Goal: Task Accomplishment & Management: Use online tool/utility

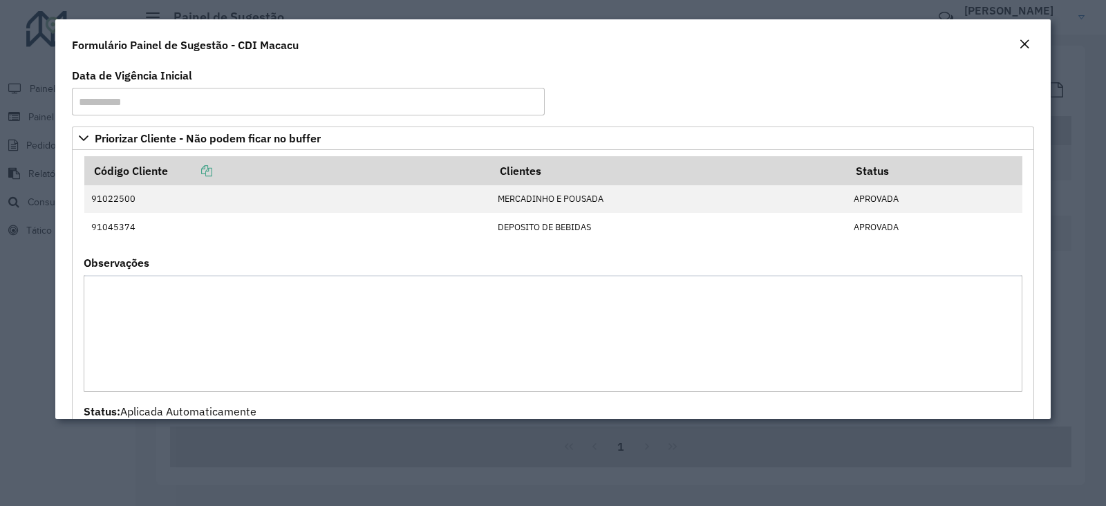
scroll to position [691, 0]
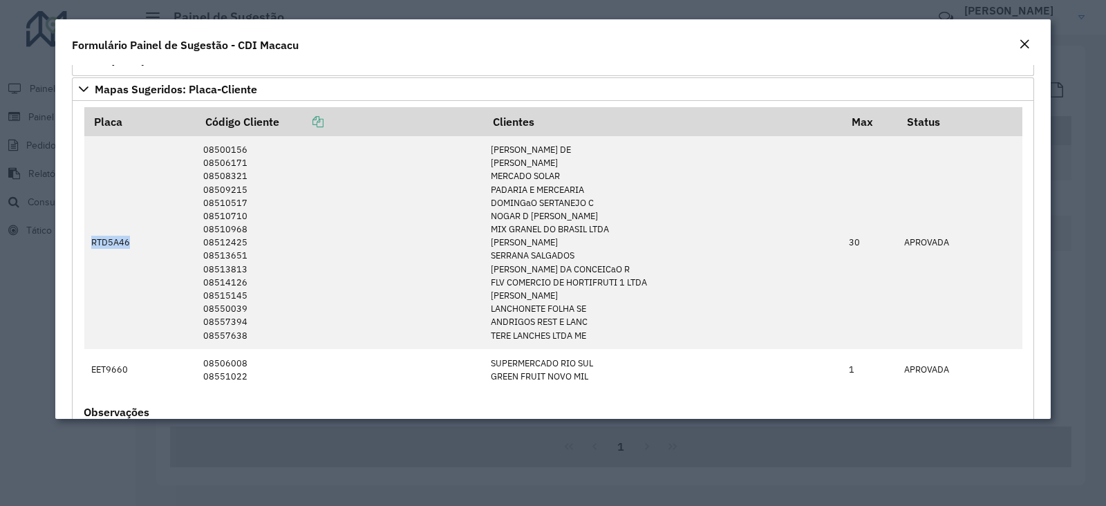
click at [1027, 44] on em "Close" at bounding box center [1024, 44] width 11 height 11
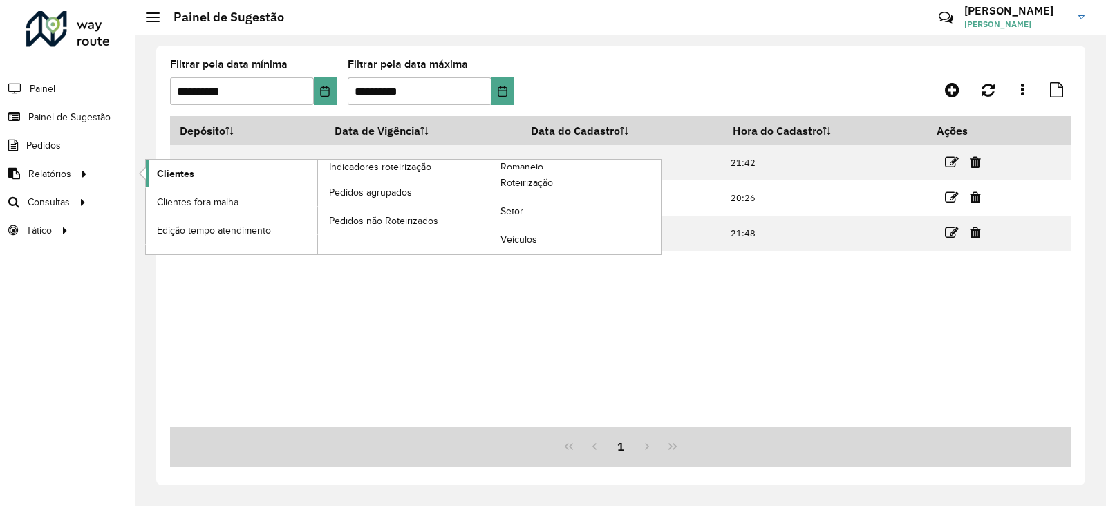
click at [194, 173] on link "Clientes" at bounding box center [232, 174] width 172 height 28
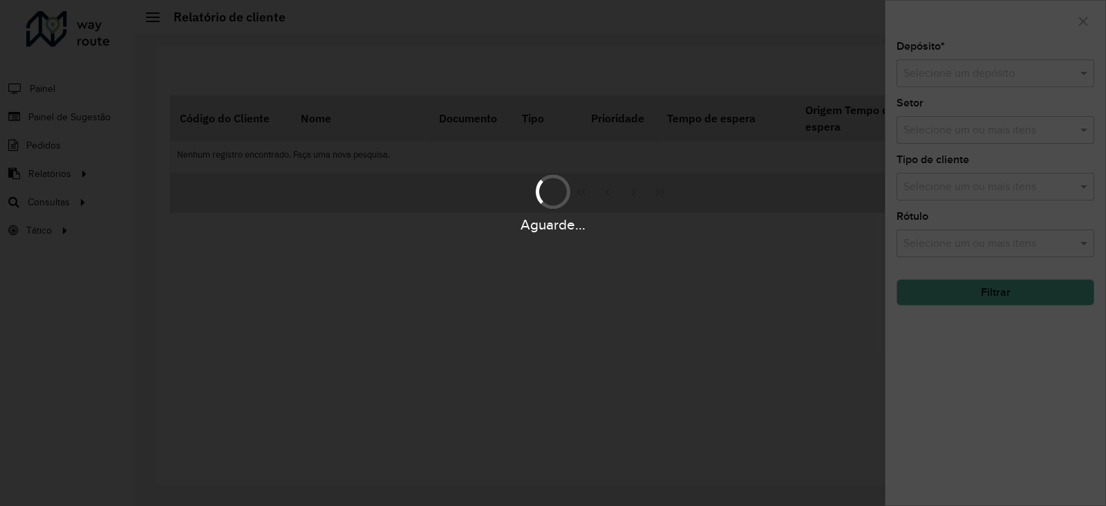
click at [940, 71] on div "Aguarde..." at bounding box center [553, 253] width 1106 height 506
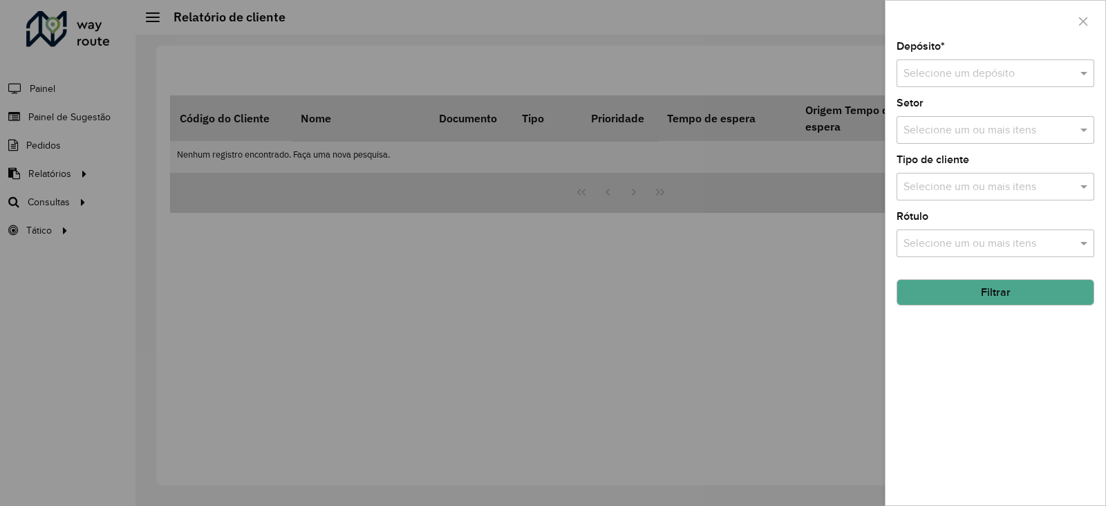
click at [943, 73] on input "text" at bounding box center [982, 74] width 156 height 17
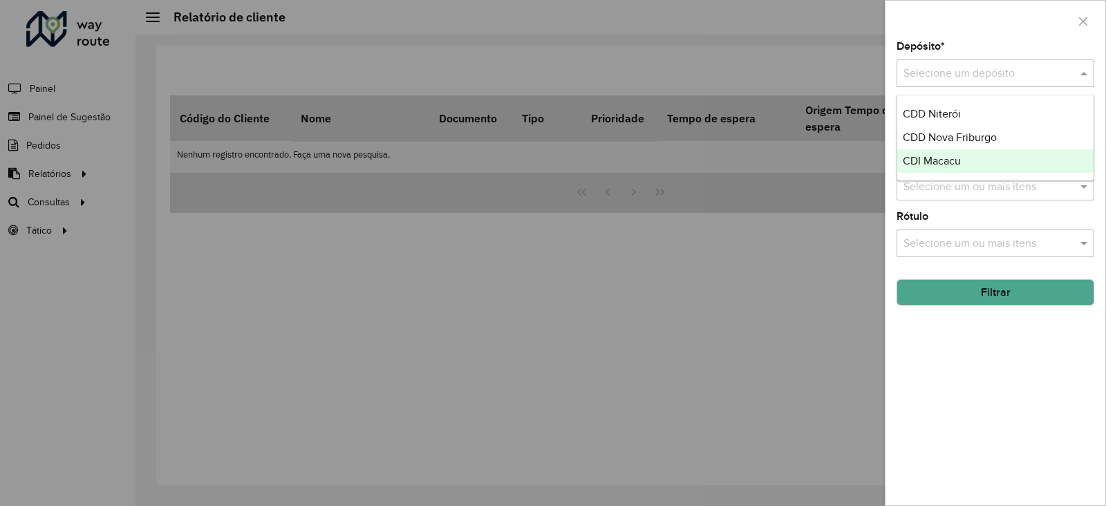
click at [937, 157] on span "CDI Macacu" at bounding box center [932, 161] width 58 height 12
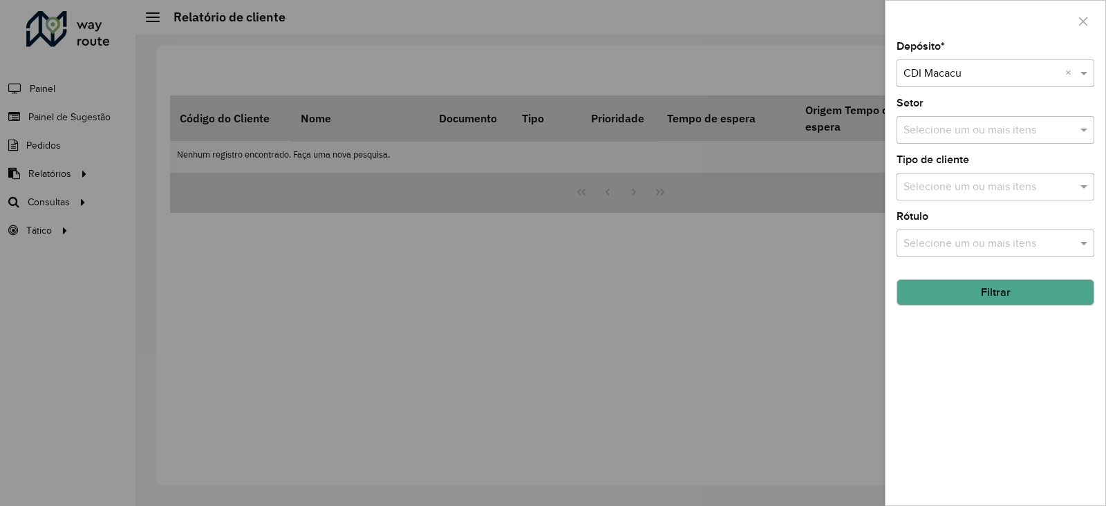
click at [937, 238] on input "text" at bounding box center [988, 244] width 177 height 17
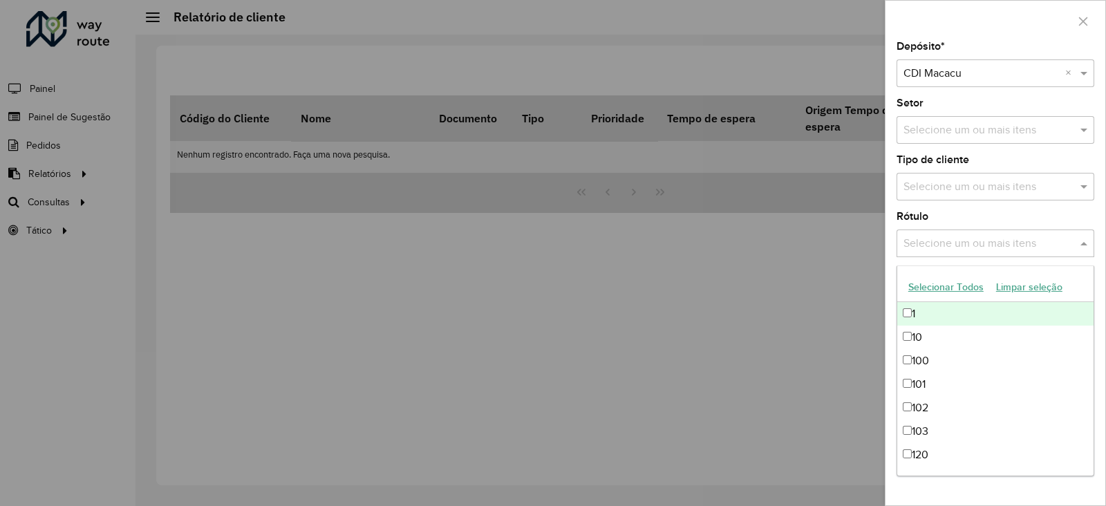
click at [944, 133] on input "text" at bounding box center [988, 130] width 177 height 17
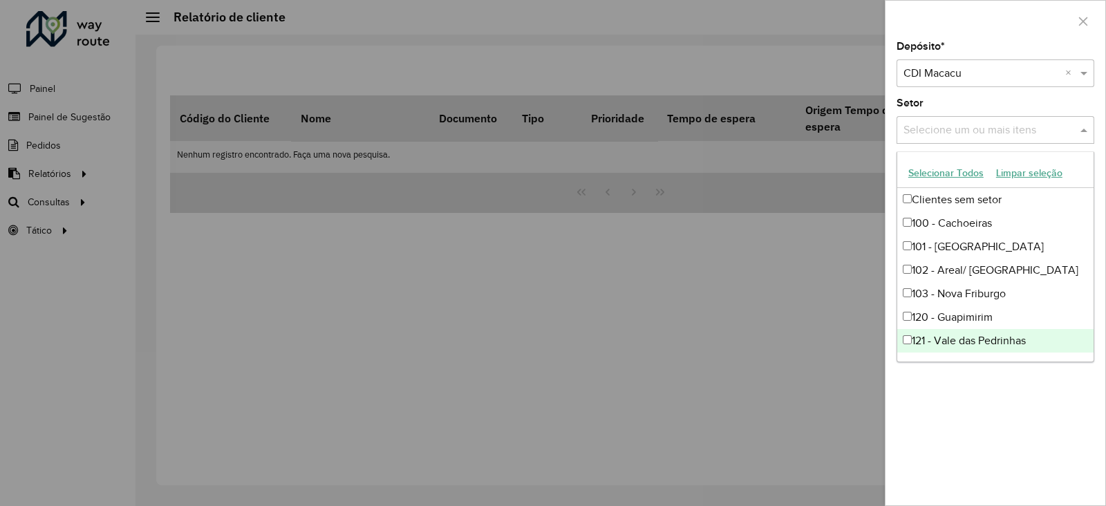
click at [960, 400] on div "Depósito * Selecione um depósito × CDI Macacu × Setor Selecione um ou mais iten…" at bounding box center [996, 273] width 220 height 464
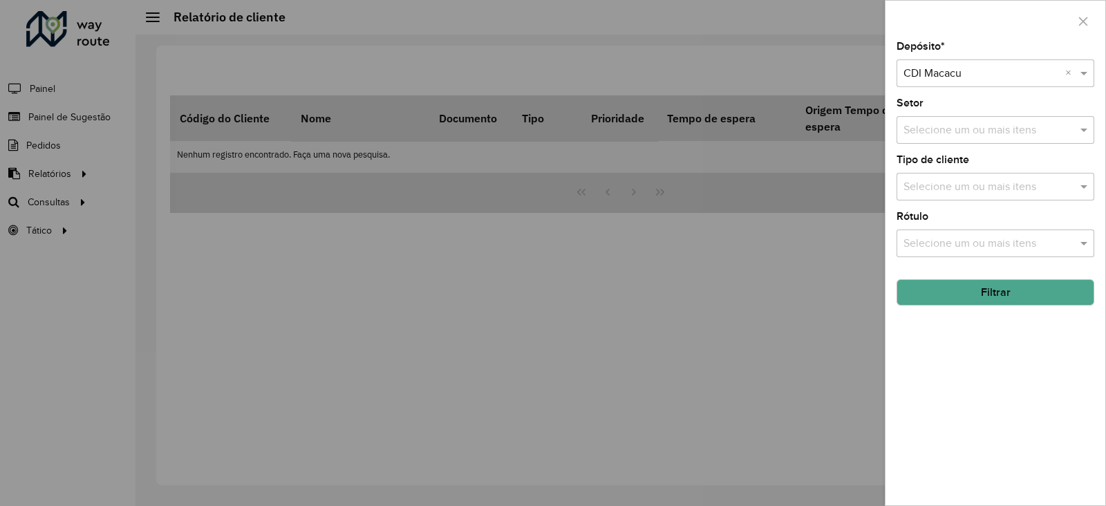
click at [958, 298] on button "Filtrar" at bounding box center [996, 292] width 198 height 26
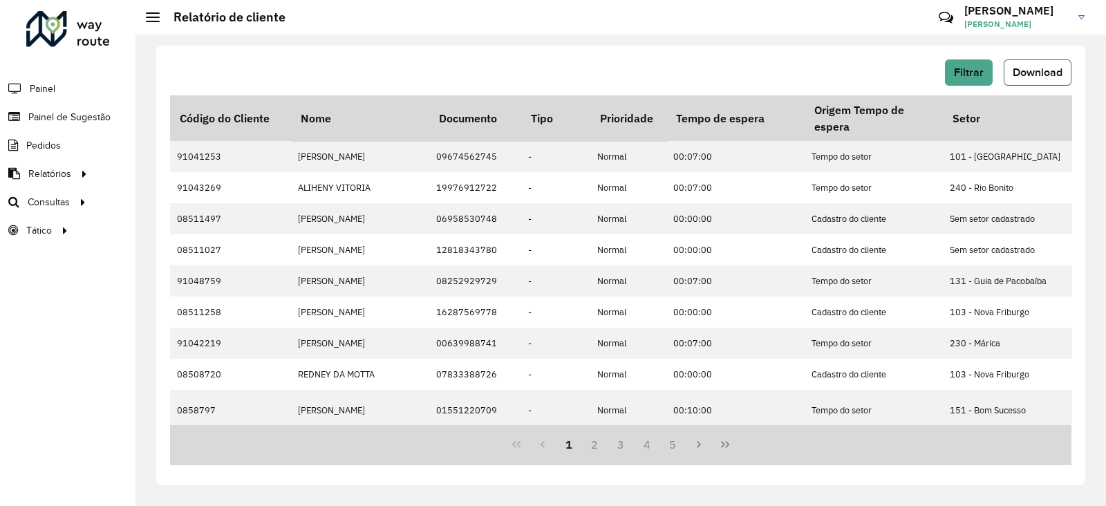
click at [1022, 75] on span "Download" at bounding box center [1038, 72] width 50 height 12
click at [174, 223] on span "Setores" at bounding box center [174, 230] width 34 height 15
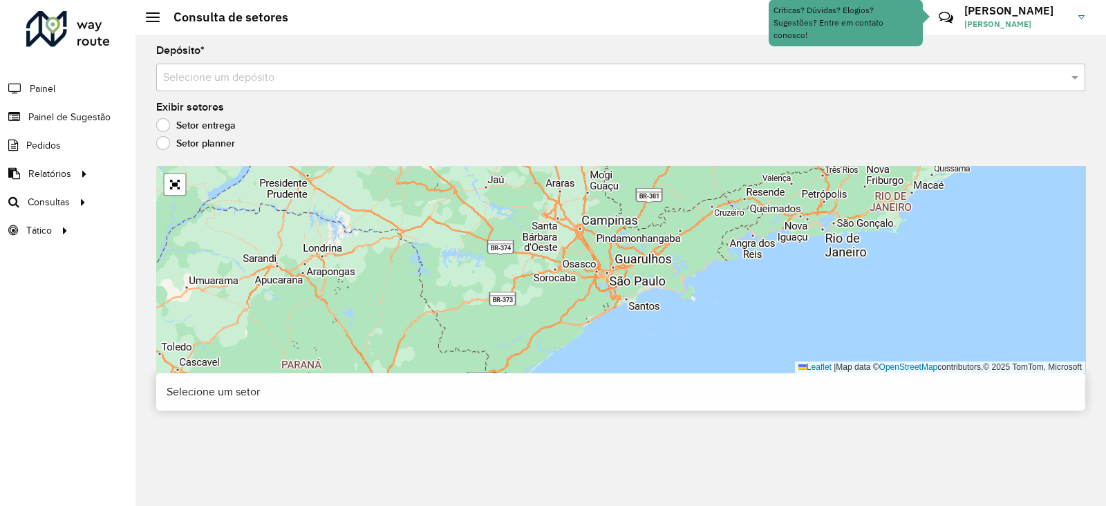
click at [214, 70] on input "text" at bounding box center [607, 78] width 888 height 17
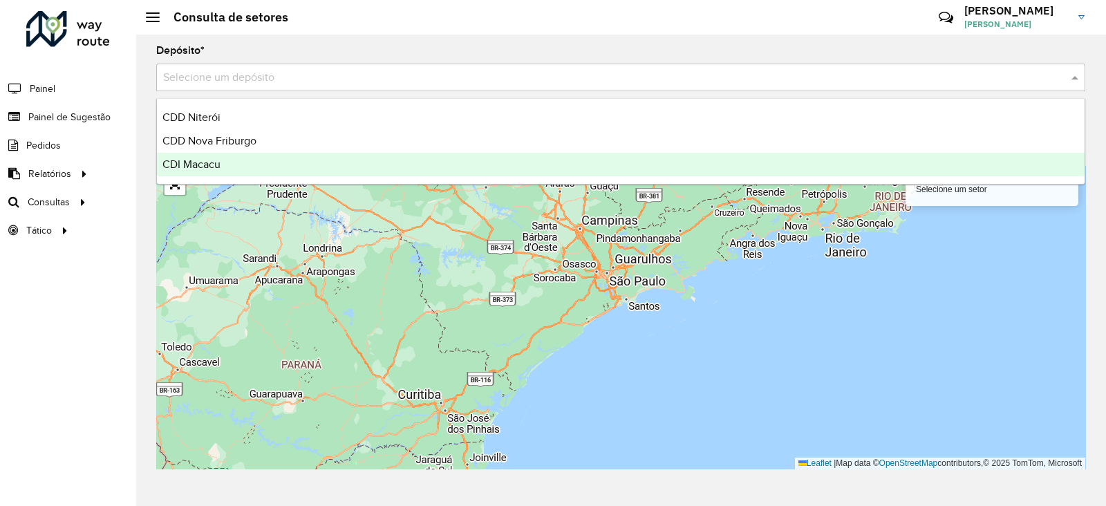
click at [217, 158] on span "CDI Macacu" at bounding box center [192, 164] width 58 height 12
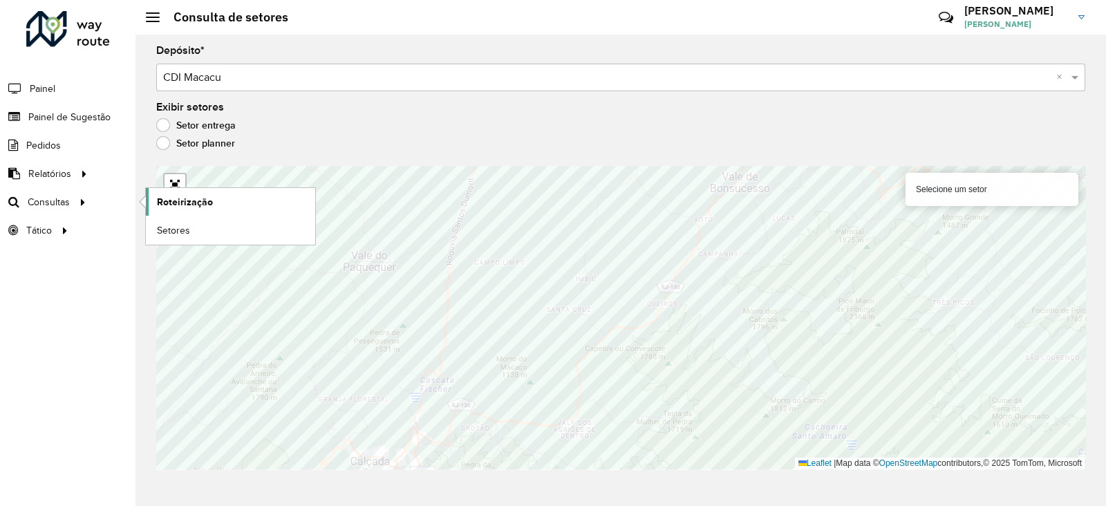
click at [151, 202] on link "Roteirização" at bounding box center [230, 202] width 169 height 28
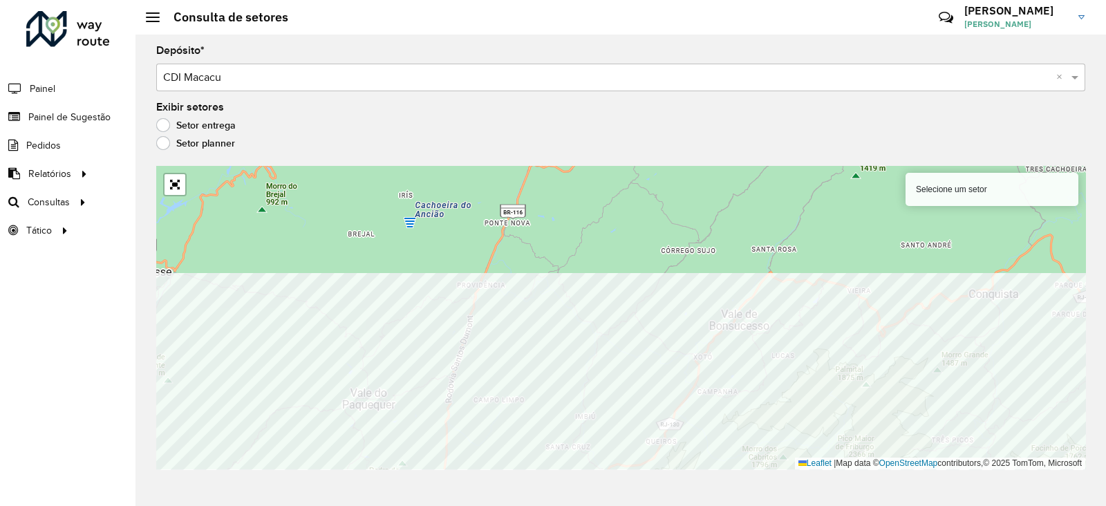
click at [654, 506] on html "Aguarde... Pop-up bloqueado! Seu navegador bloqueou automáticamente a abertura …" at bounding box center [553, 253] width 1106 height 506
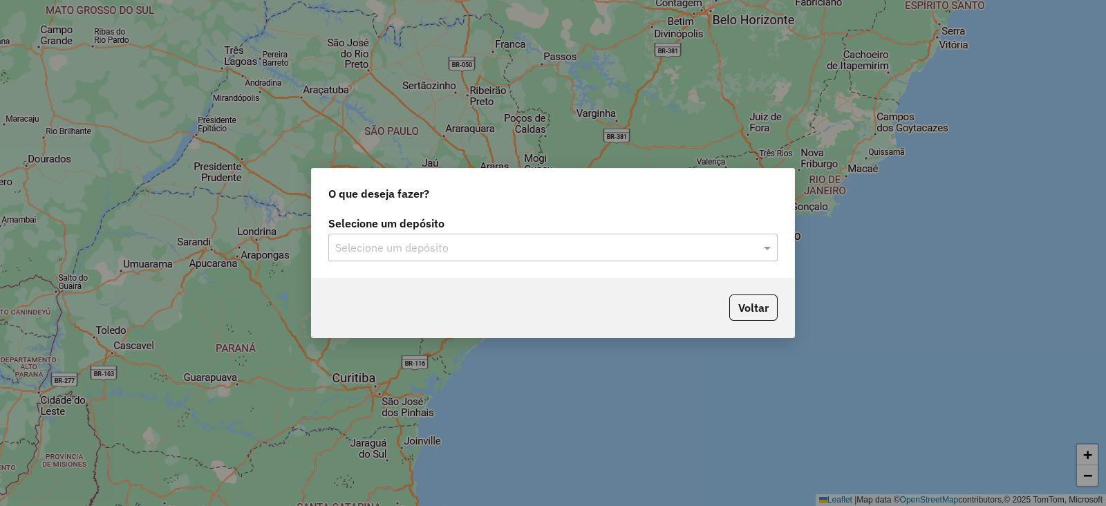
click at [369, 248] on input "text" at bounding box center [539, 248] width 408 height 17
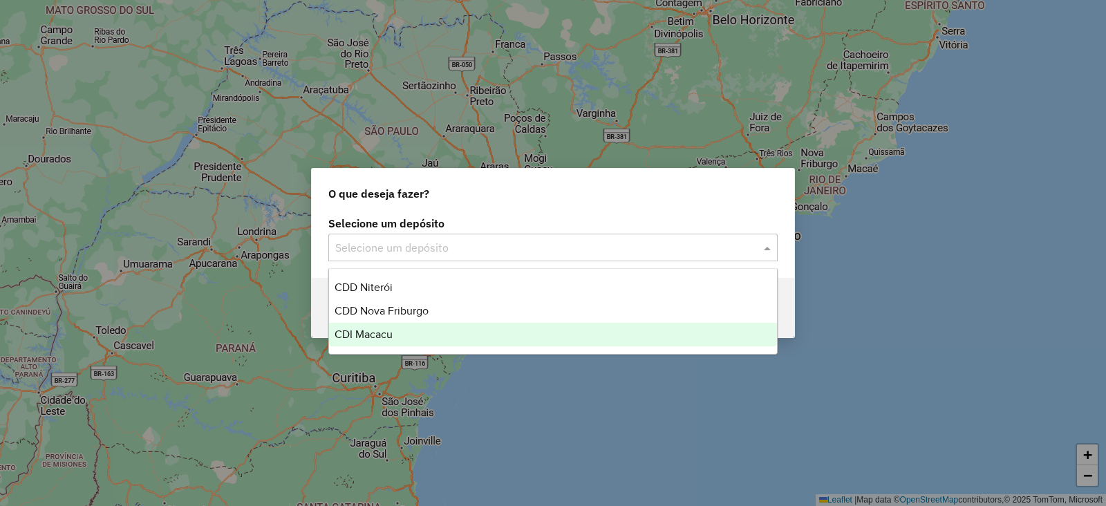
click at [372, 333] on span "CDI Macacu" at bounding box center [364, 334] width 58 height 12
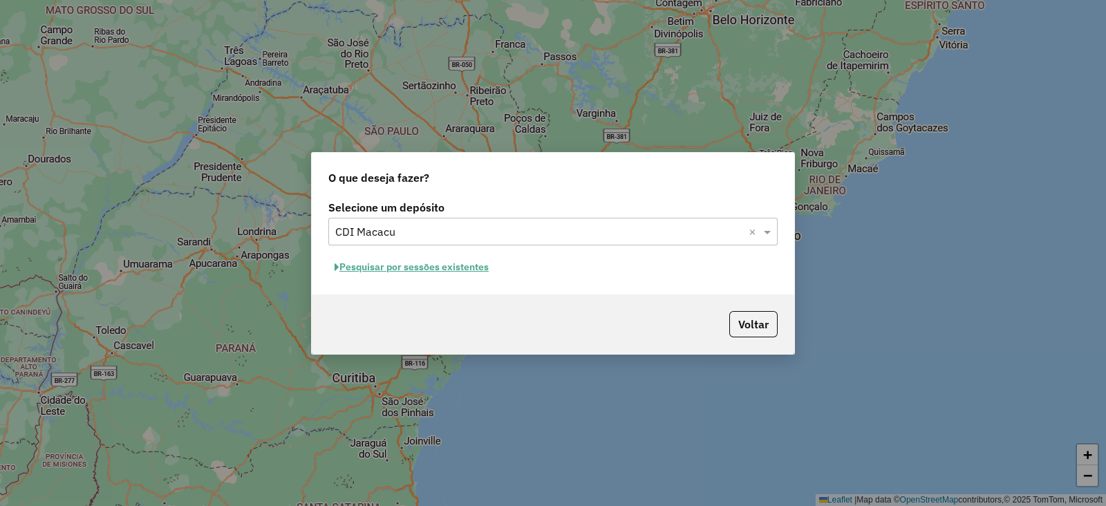
click at [410, 266] on button "Pesquisar por sessões existentes" at bounding box center [411, 267] width 167 height 21
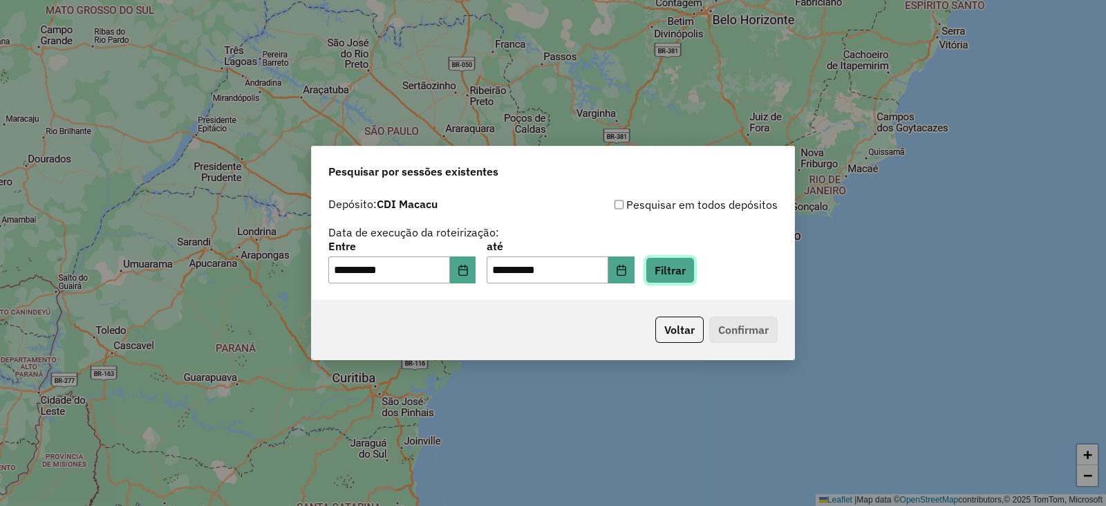
click at [690, 271] on button "Filtrar" at bounding box center [670, 270] width 49 height 26
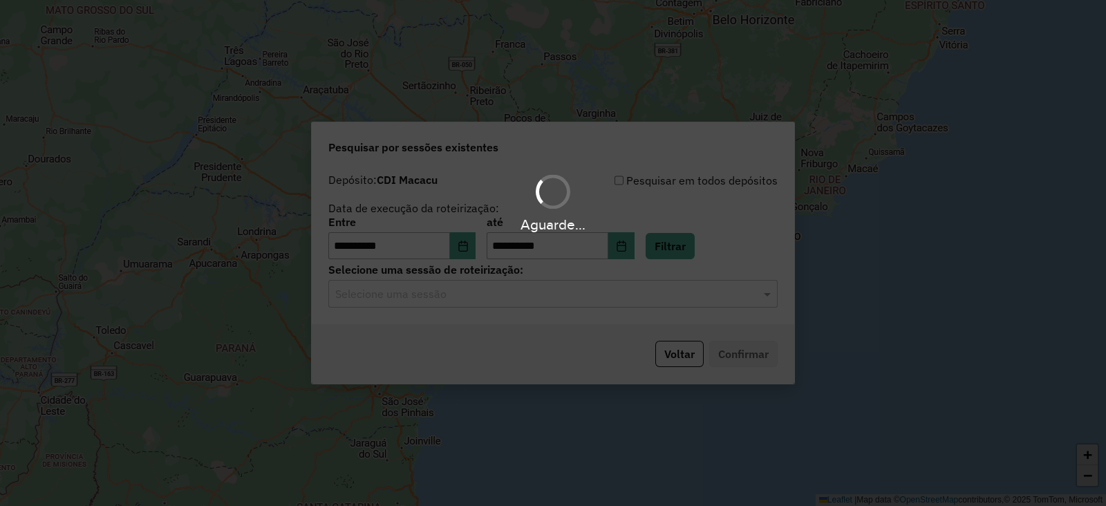
click at [383, 301] on div "Aguarde..." at bounding box center [553, 253] width 1106 height 506
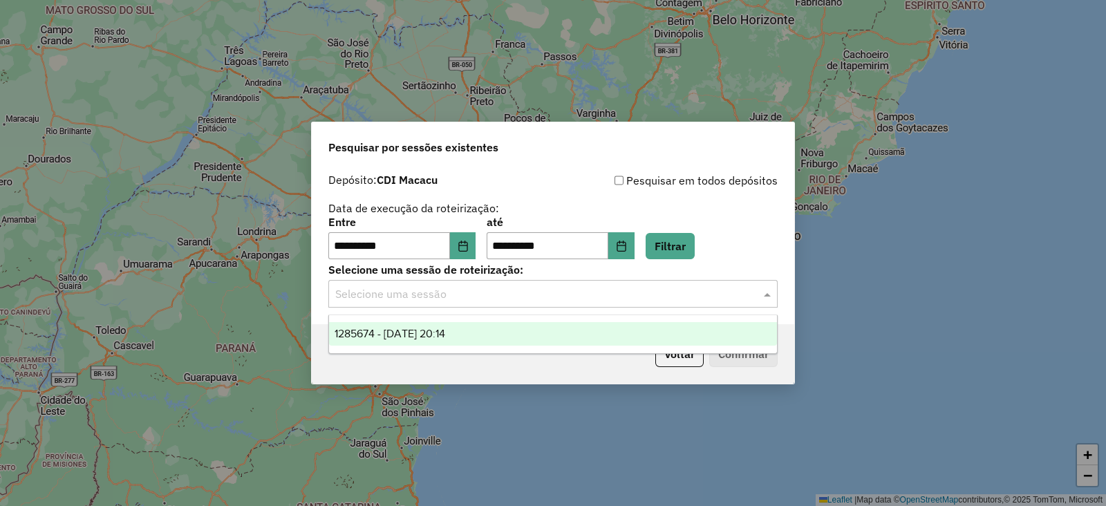
click at [387, 302] on input "text" at bounding box center [539, 294] width 408 height 17
click at [411, 333] on span "1285674 - [DATE] 20:14" at bounding box center [390, 334] width 111 height 12
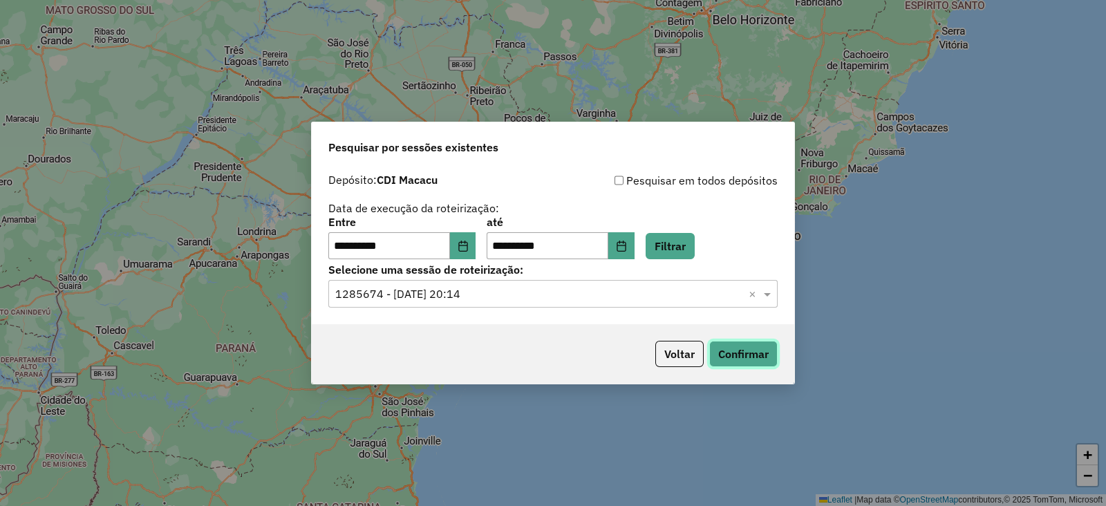
click at [754, 358] on button "Confirmar" at bounding box center [744, 354] width 68 height 26
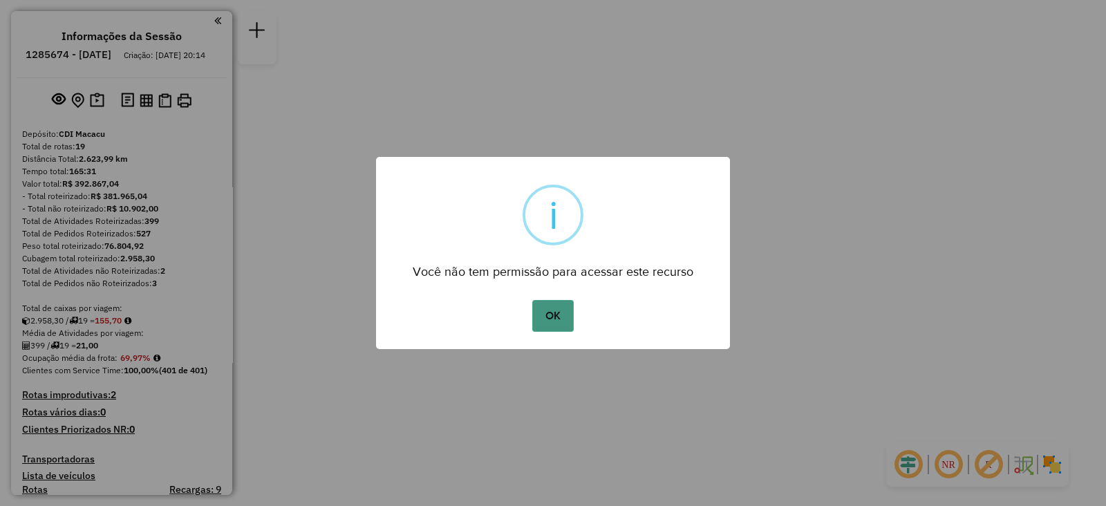
click at [542, 312] on button "OK" at bounding box center [552, 316] width 41 height 32
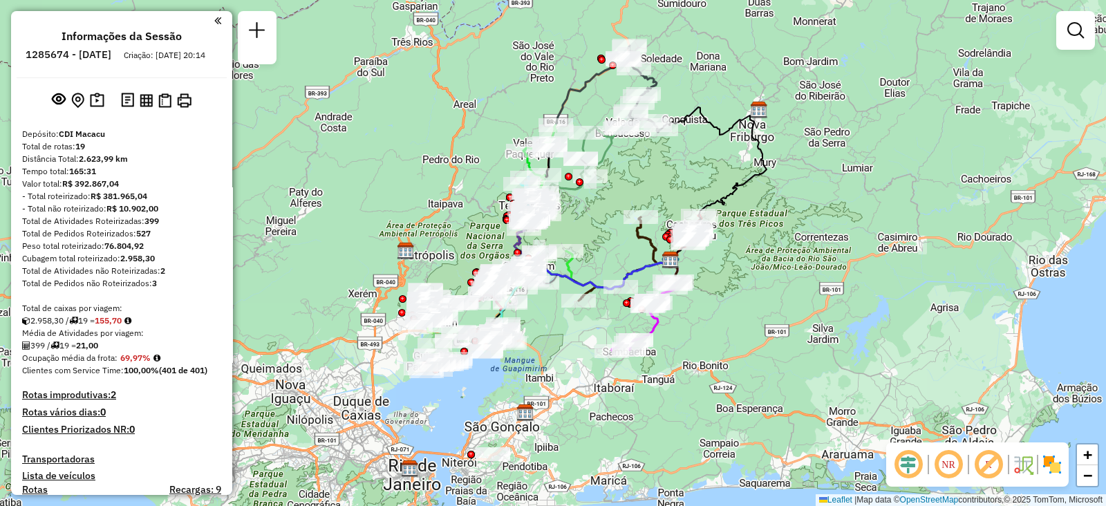
drag, startPoint x: 674, startPoint y: 255, endPoint x: 792, endPoint y: 262, distance: 117.8
click at [792, 262] on div "Janela de atendimento Grade de atendimento Capacidade Transportadoras Veículos …" at bounding box center [553, 253] width 1106 height 506
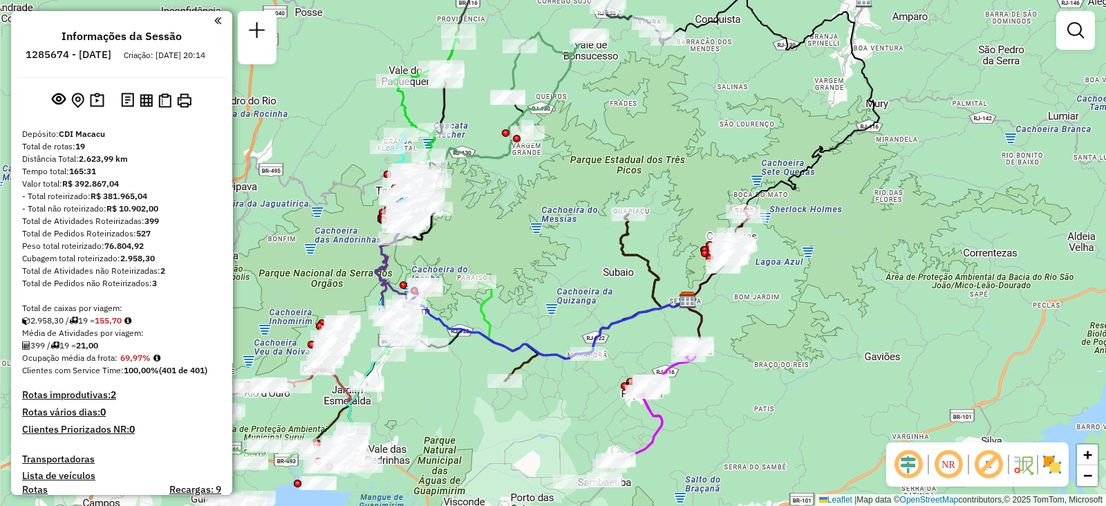
drag, startPoint x: 575, startPoint y: 295, endPoint x: 541, endPoint y: 243, distance: 62.0
click at [541, 243] on div "Janela de atendimento Grade de atendimento Capacidade Transportadoras Veículos …" at bounding box center [553, 253] width 1106 height 506
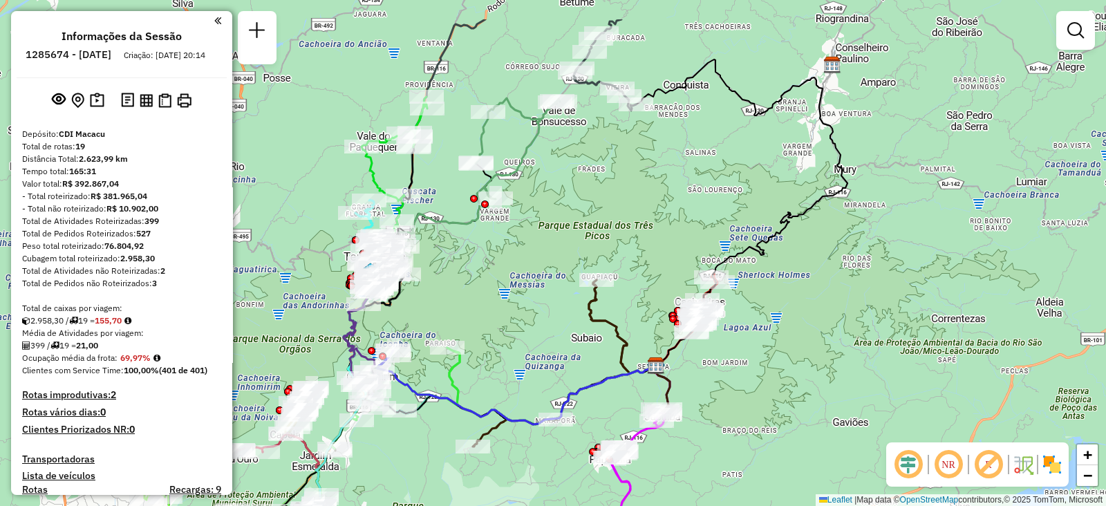
drag, startPoint x: 709, startPoint y: 134, endPoint x: 683, endPoint y: 204, distance: 74.6
click at [683, 204] on div "Janela de atendimento Grade de atendimento Capacidade Transportadoras Veículos …" at bounding box center [553, 253] width 1106 height 506
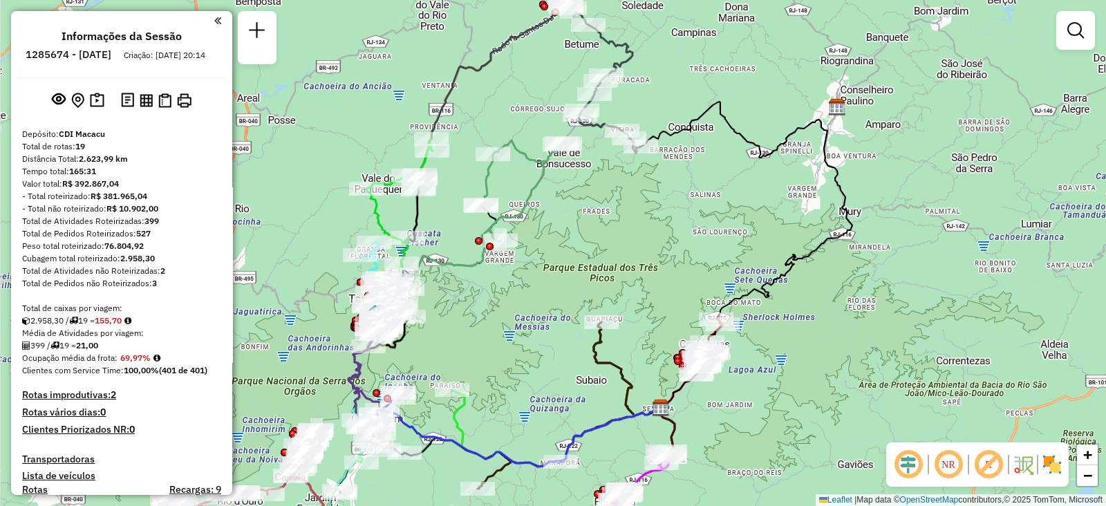
drag, startPoint x: 656, startPoint y: 201, endPoint x: 631, endPoint y: 191, distance: 26.7
click at [656, 230] on div "Janela de atendimento Grade de atendimento Capacidade Transportadoras Veículos …" at bounding box center [553, 253] width 1106 height 506
click at [504, 329] on div "Janela de atendimento Grade de atendimento Capacidade Transportadoras Veículos …" at bounding box center [553, 253] width 1106 height 506
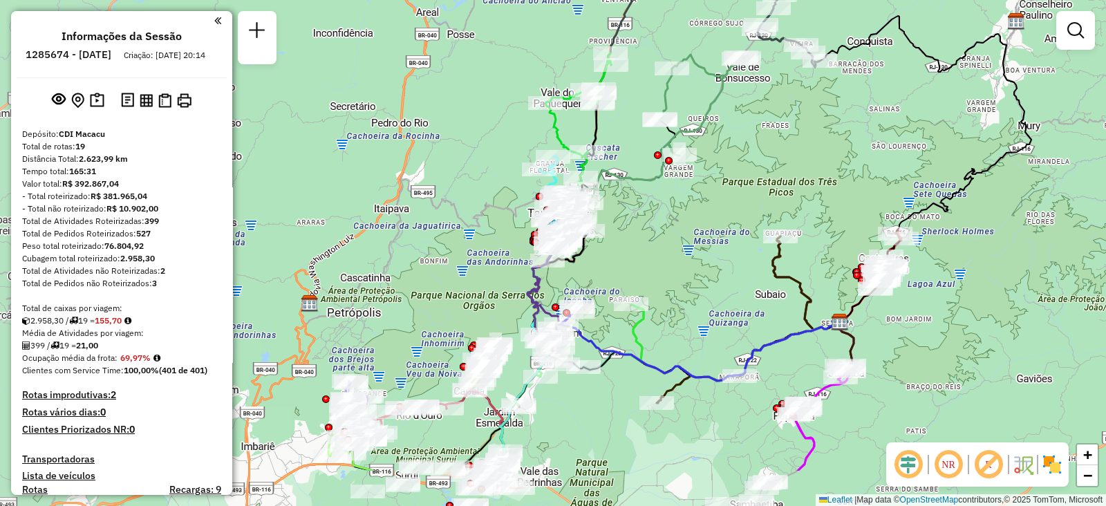
drag, startPoint x: 487, startPoint y: 331, endPoint x: 690, endPoint y: 237, distance: 223.7
click at [690, 237] on div "Janela de atendimento Grade de atendimento Capacidade Transportadoras Veículos …" at bounding box center [553, 253] width 1106 height 506
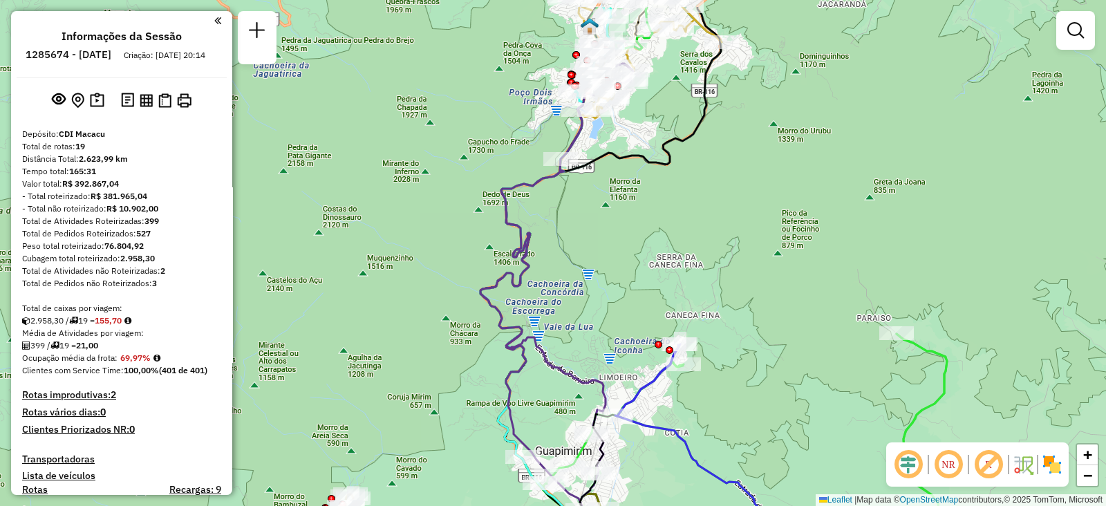
drag, startPoint x: 568, startPoint y: 178, endPoint x: 608, endPoint y: 213, distance: 52.9
click at [625, 235] on div "Janela de atendimento Grade de atendimento Capacidade Transportadoras Veículos …" at bounding box center [553, 253] width 1106 height 506
select select "**********"
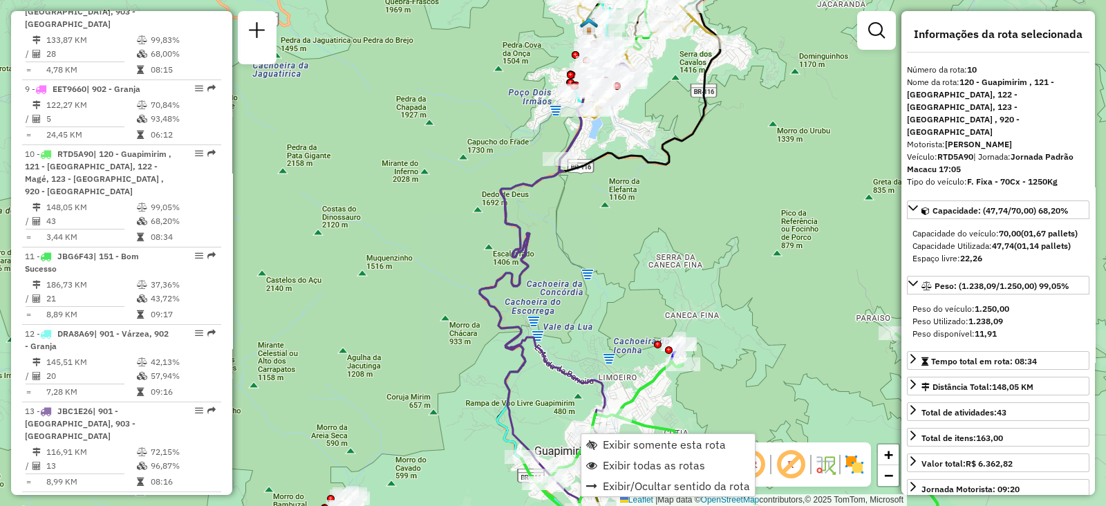
scroll to position [1187, 0]
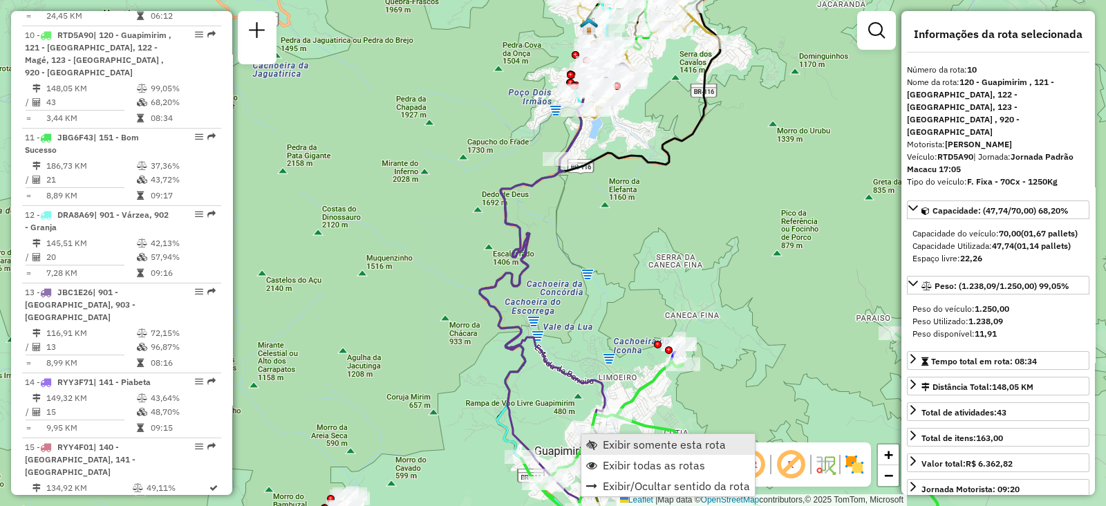
click at [612, 445] on span "Exibir somente esta rota" at bounding box center [664, 444] width 123 height 11
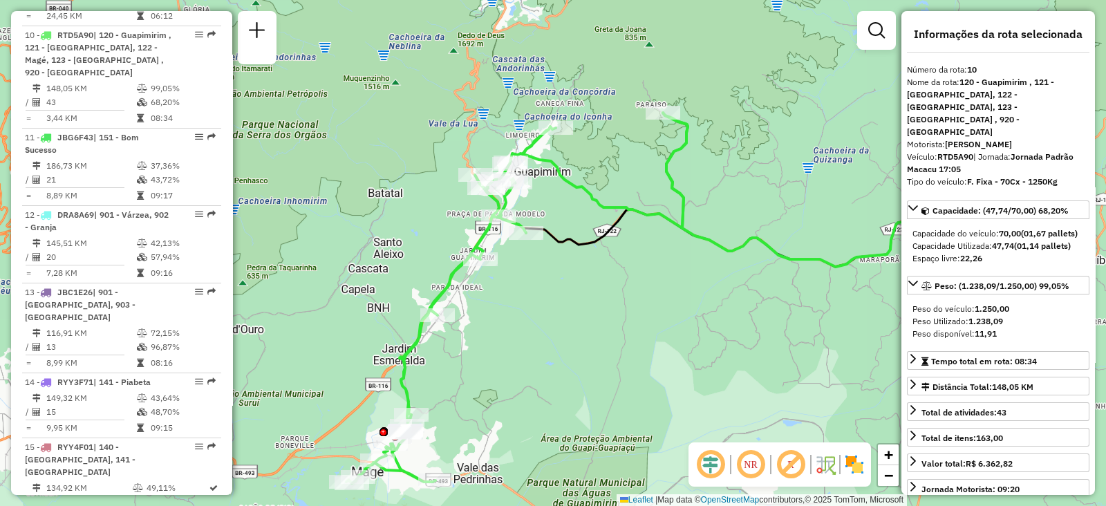
drag, startPoint x: 436, startPoint y: 272, endPoint x: 584, endPoint y: 288, distance: 148.9
click at [617, 318] on div "Janela de atendimento Grade de atendimento Capacidade Transportadoras Veículos …" at bounding box center [553, 253] width 1106 height 506
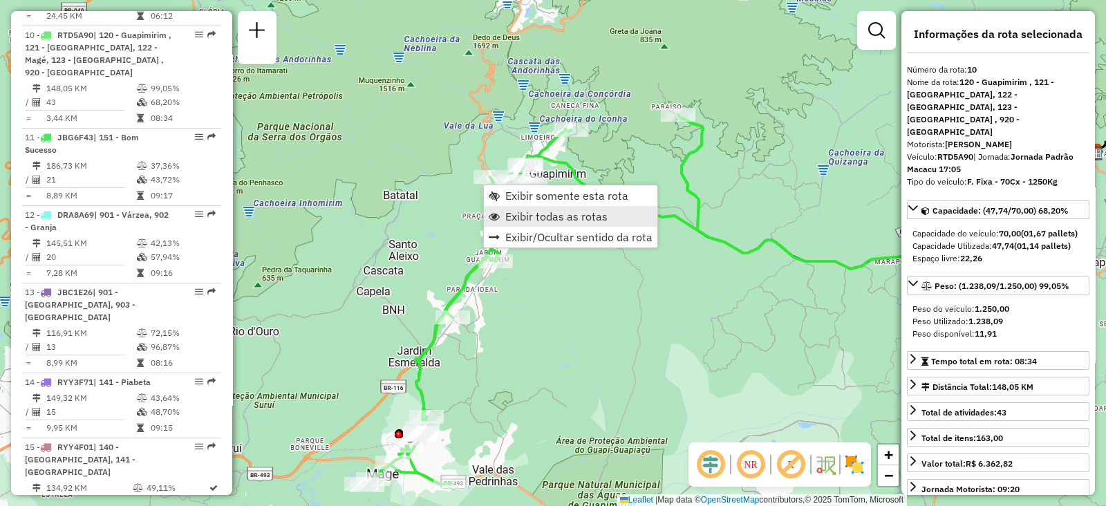
click at [517, 218] on span "Exibir todas as rotas" at bounding box center [557, 216] width 102 height 11
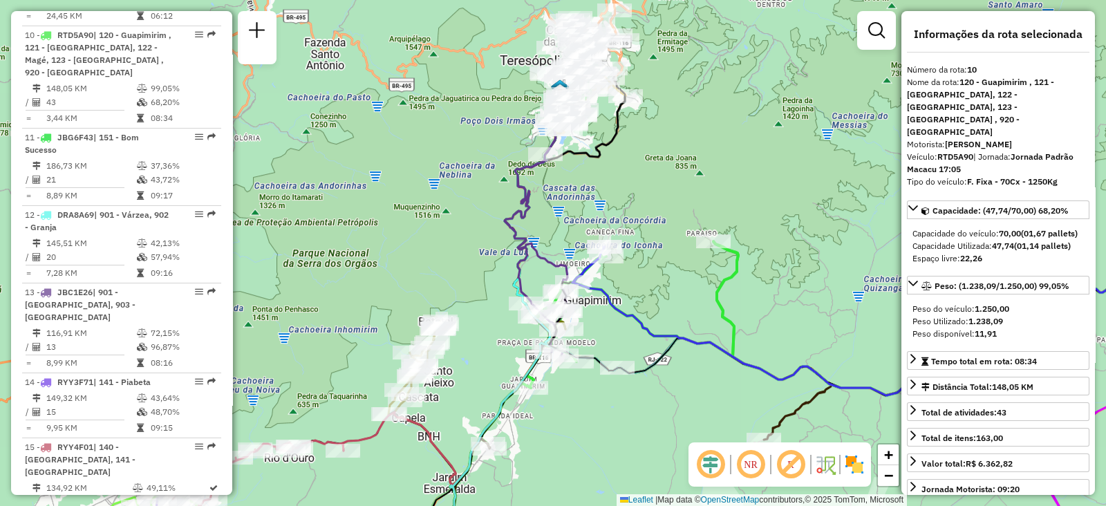
drag, startPoint x: 564, startPoint y: 251, endPoint x: 598, endPoint y: 380, distance: 133.7
click at [598, 380] on div "Janela de atendimento Grade de atendimento Capacidade Transportadoras Veículos …" at bounding box center [553, 253] width 1106 height 506
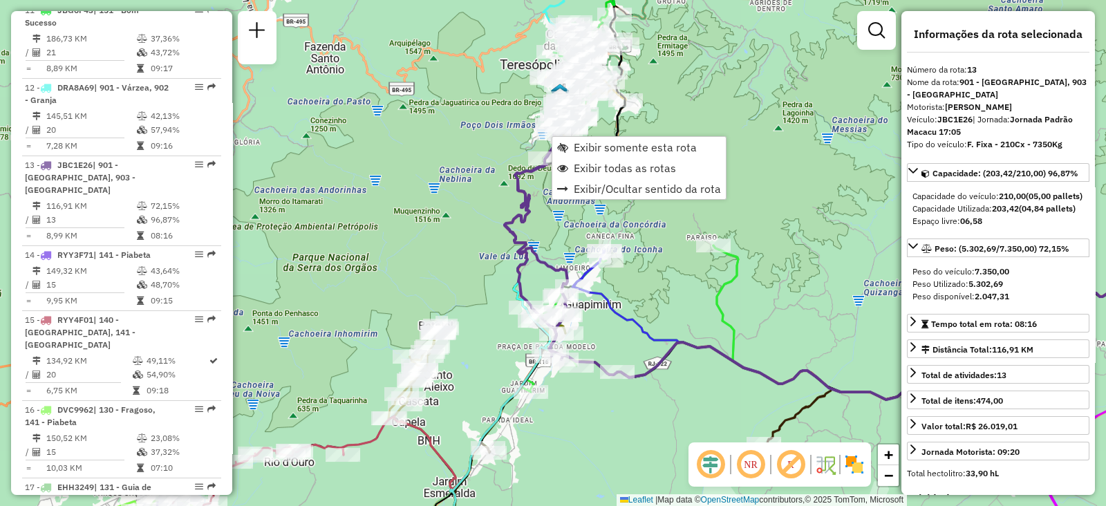
scroll to position [1444, 0]
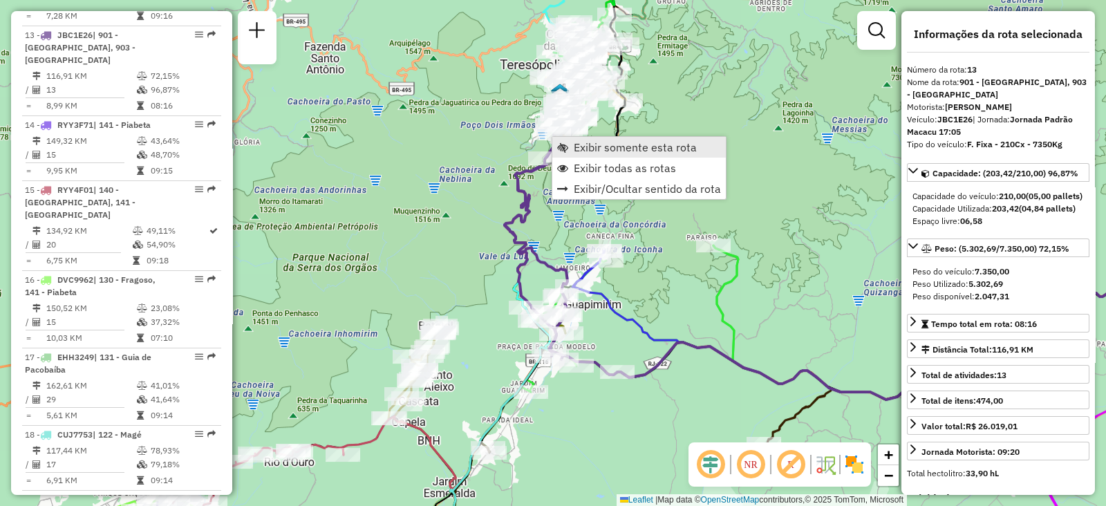
click at [580, 149] on span "Exibir somente esta rota" at bounding box center [635, 147] width 123 height 11
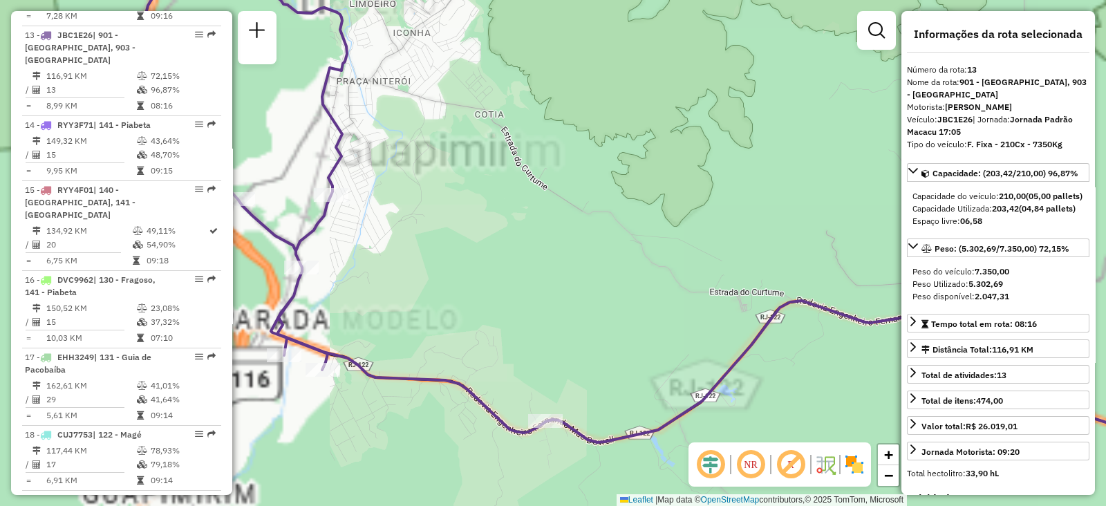
drag, startPoint x: 483, startPoint y: 315, endPoint x: 726, endPoint y: 344, distance: 244.5
click at [724, 344] on div "Janela de atendimento Grade de atendimento Capacidade Transportadoras Veículos …" at bounding box center [553, 253] width 1106 height 506
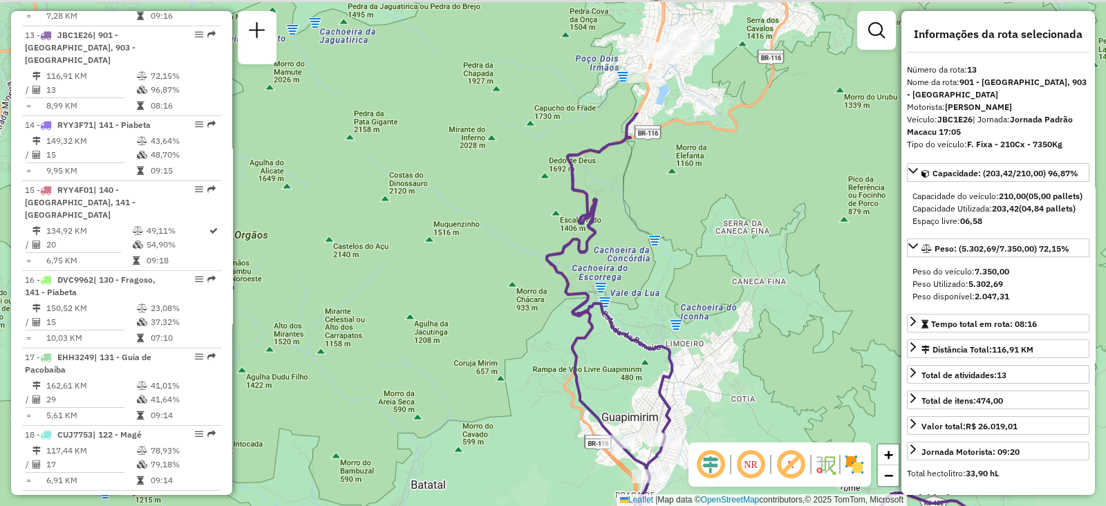
drag, startPoint x: 629, startPoint y: 237, endPoint x: 657, endPoint y: 444, distance: 209.3
click at [662, 451] on icon at bounding box center [659, 336] width 225 height 446
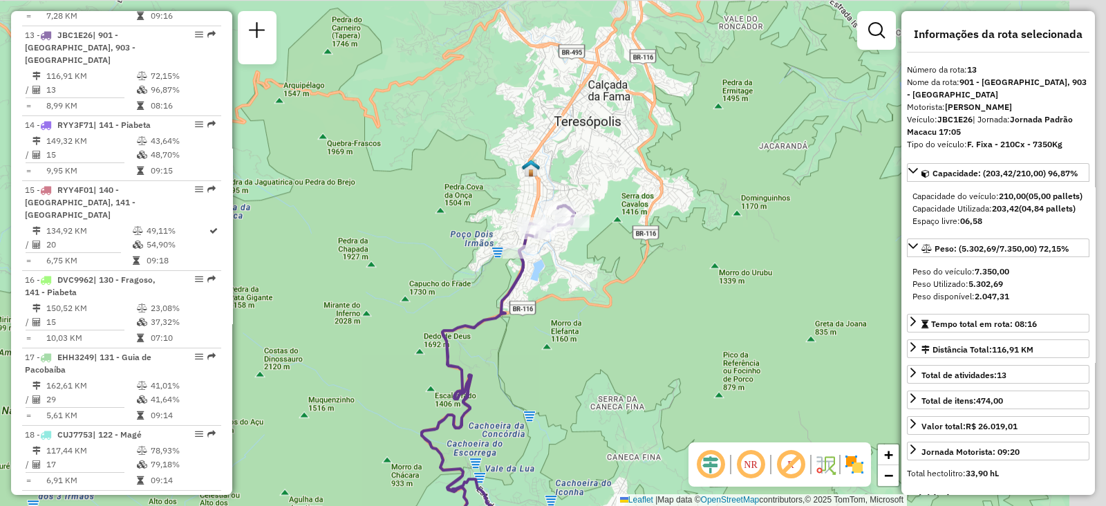
drag, startPoint x: 683, startPoint y: 335, endPoint x: 535, endPoint y: 461, distance: 194.3
click at [546, 475] on div "Janela de atendimento Grade de atendimento Capacidade Transportadoras Veículos …" at bounding box center [553, 253] width 1106 height 506
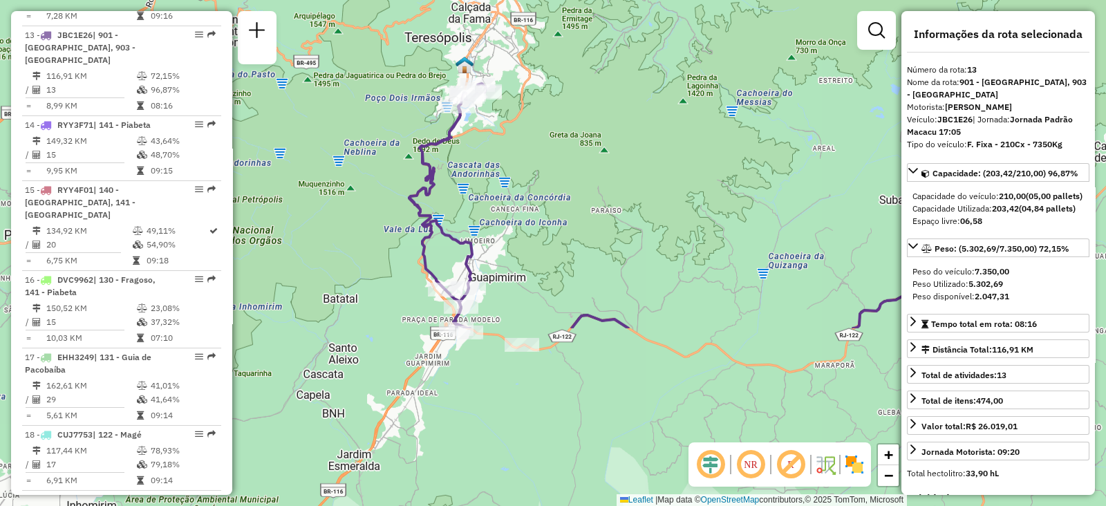
drag, startPoint x: 630, startPoint y: 378, endPoint x: 516, endPoint y: 150, distance: 255.1
click at [516, 150] on div "Janela de atendimento Grade de atendimento Capacidade Transportadoras Veículos …" at bounding box center [553, 253] width 1106 height 506
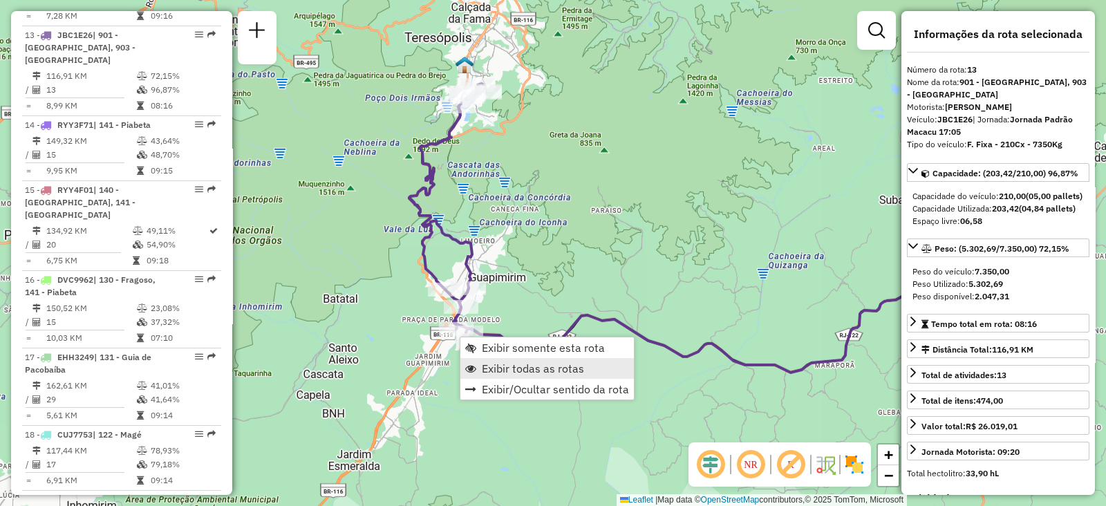
click at [488, 367] on span "Exibir todas as rotas" at bounding box center [533, 368] width 102 height 11
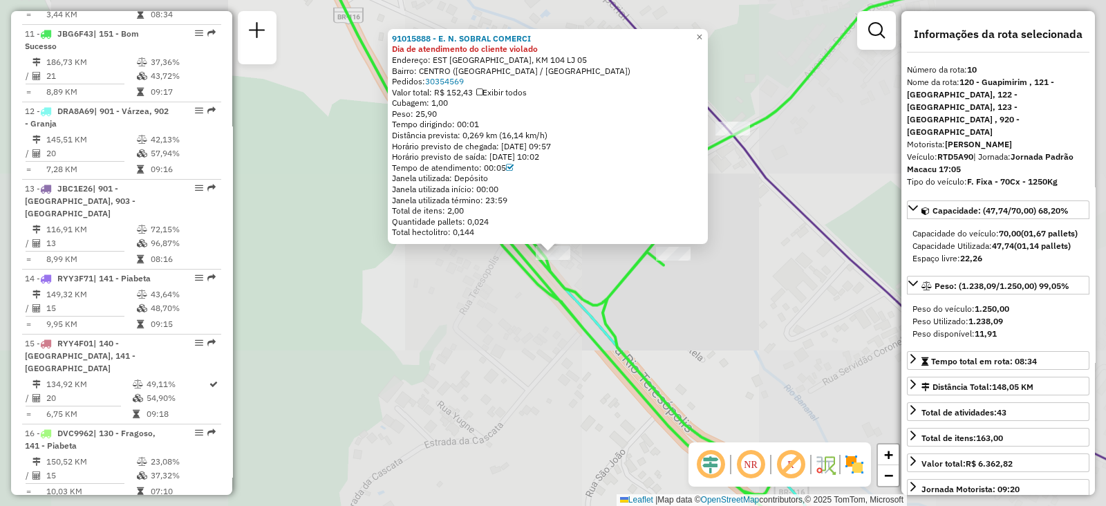
scroll to position [1187, 0]
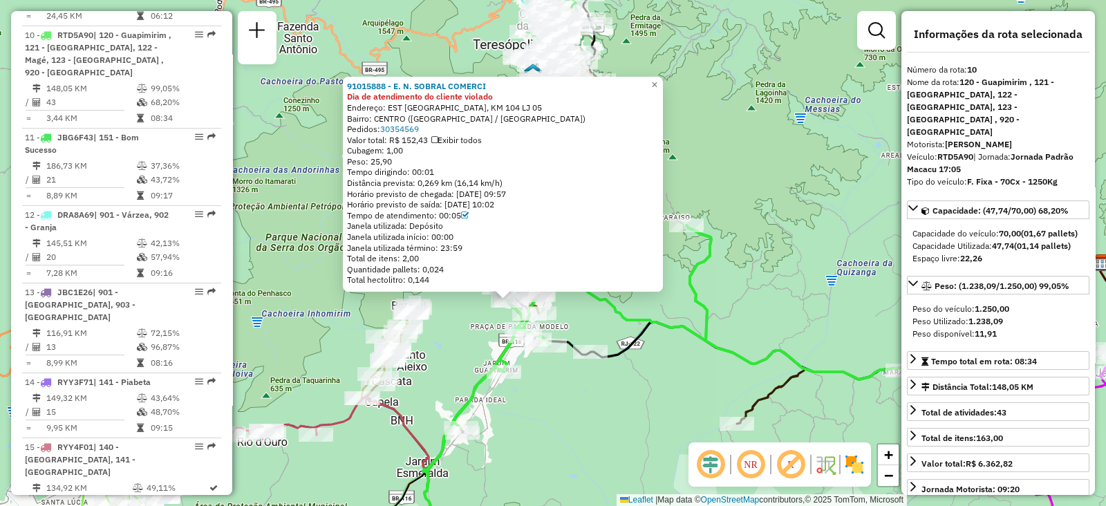
click at [544, 425] on div "Rota 13 - Placa JBC1E26 91093003 - PAULA RAPOSO 91015888 - E. N. SOBRAL COMERCI…" at bounding box center [553, 253] width 1106 height 506
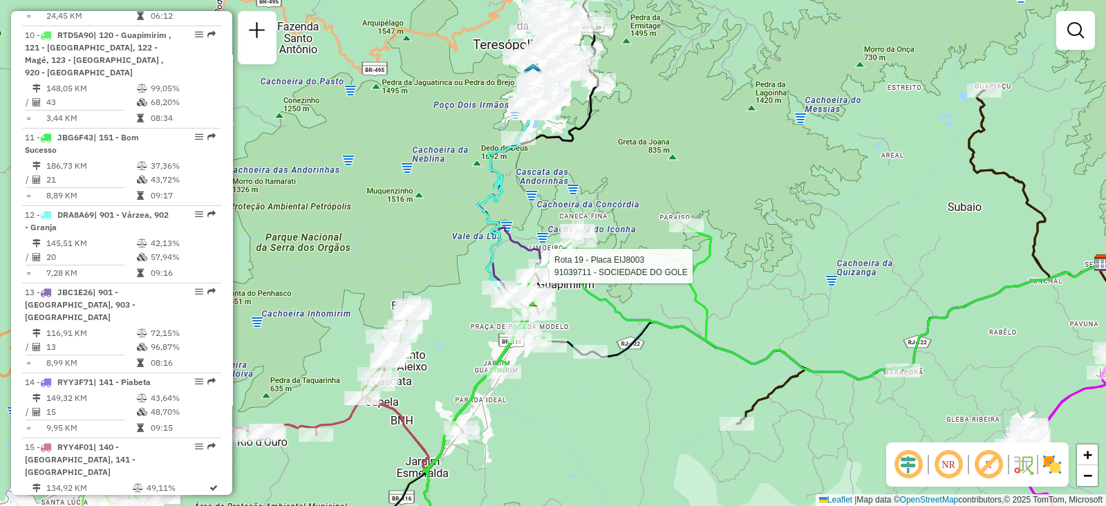
select select "**********"
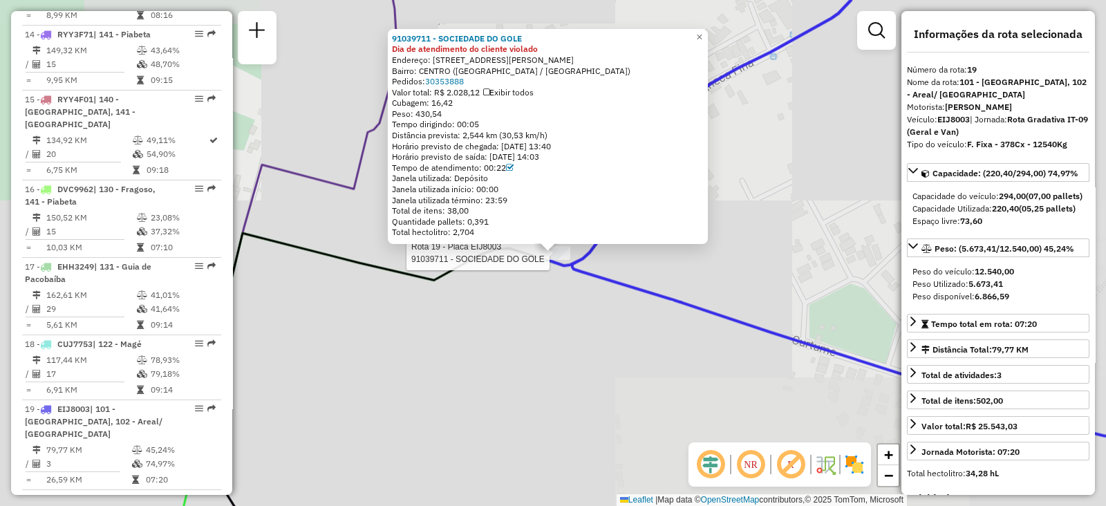
scroll to position [1778, 0]
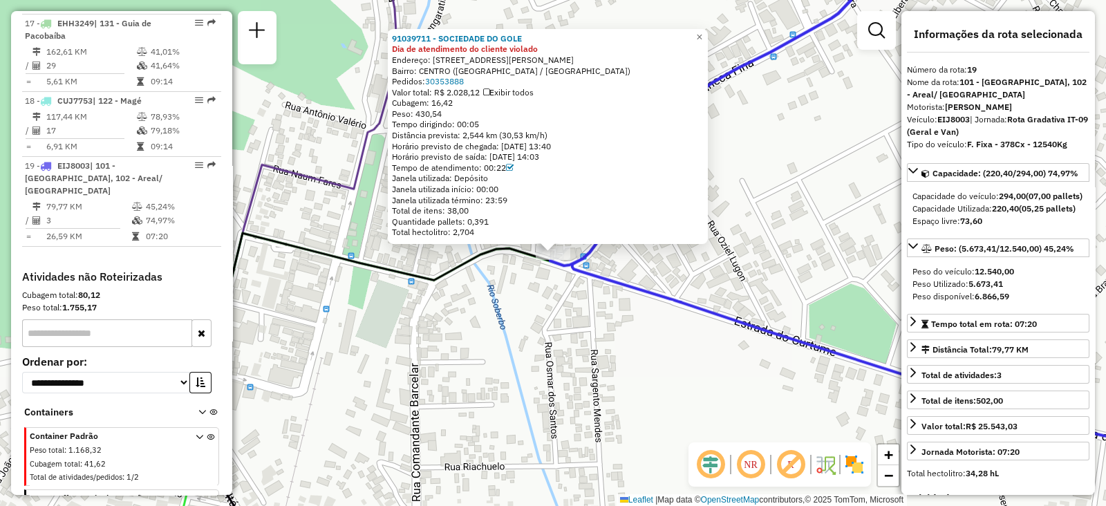
click at [443, 353] on div "91039711 - SOCIEDADE DO GOLE Dia de atendimento do cliente violado Endereço: RU…" at bounding box center [553, 253] width 1106 height 506
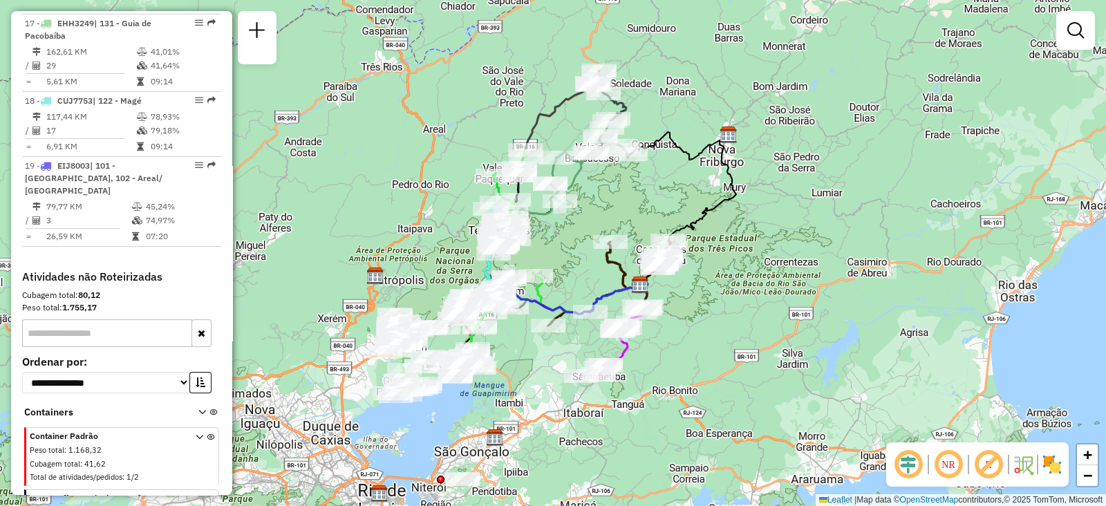
drag, startPoint x: 610, startPoint y: 163, endPoint x: 570, endPoint y: 263, distance: 108.6
click at [571, 263] on div "Janela de atendimento Grade de atendimento Capacidade Transportadoras Veículos …" at bounding box center [553, 253] width 1106 height 506
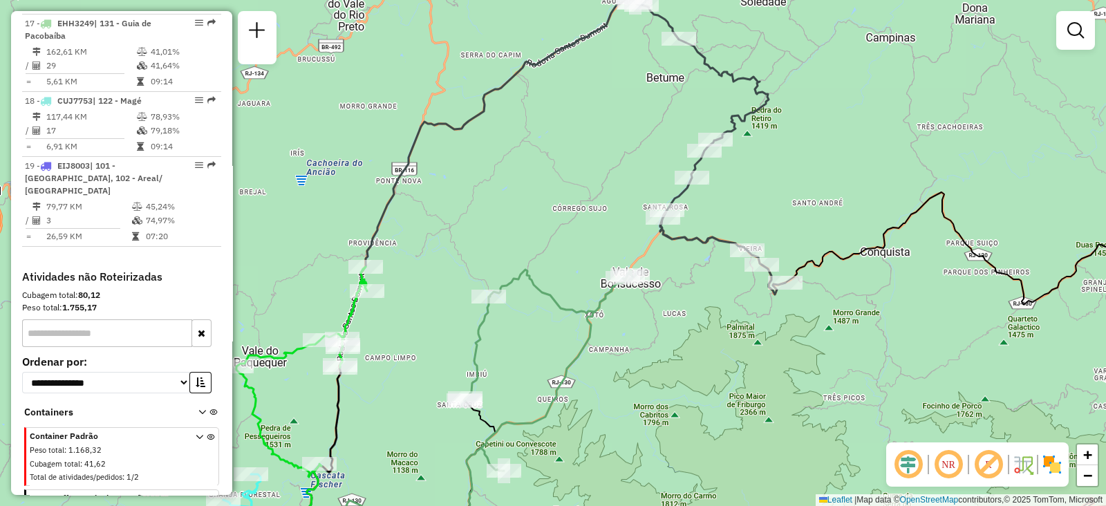
drag, startPoint x: 512, startPoint y: 202, endPoint x: 595, endPoint y: 164, distance: 91.3
click at [594, 165] on div "Janela de atendimento Grade de atendimento Capacidade Transportadoras Veículos …" at bounding box center [553, 253] width 1106 height 506
